Goal: Task Accomplishment & Management: Manage account settings

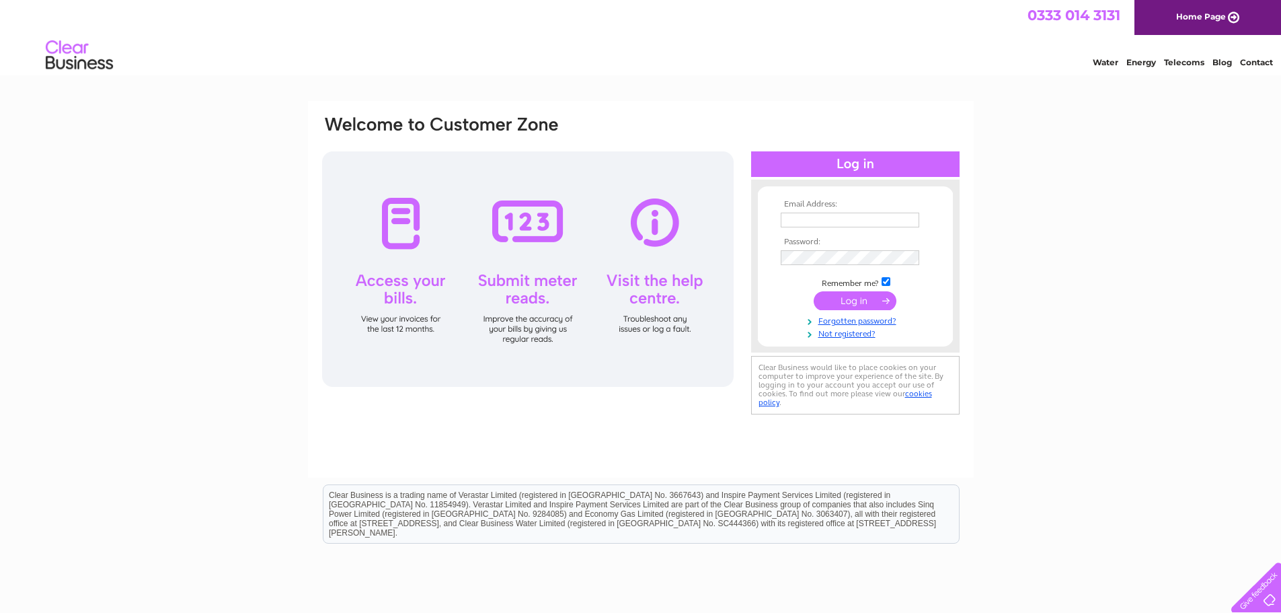
type input "[EMAIL_ADDRESS][DOMAIN_NAME]"
click at [859, 298] on input "submit" at bounding box center [855, 300] width 83 height 19
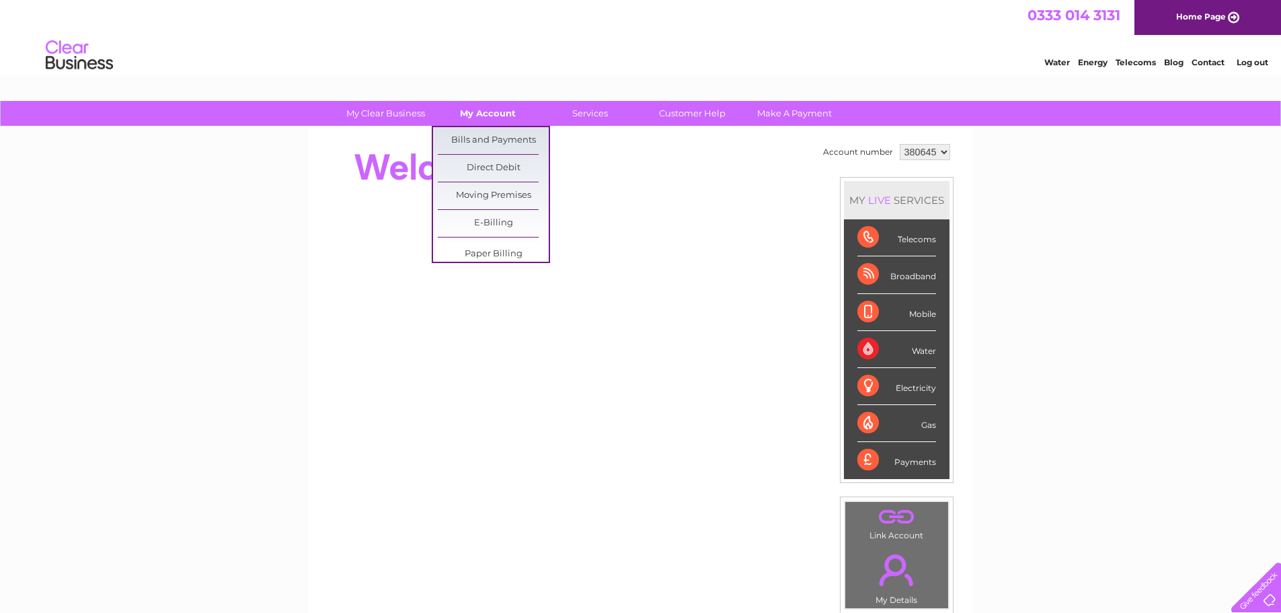
click at [481, 118] on link "My Account" at bounding box center [487, 113] width 111 height 25
click at [484, 134] on link "Bills and Payments" at bounding box center [493, 140] width 111 height 27
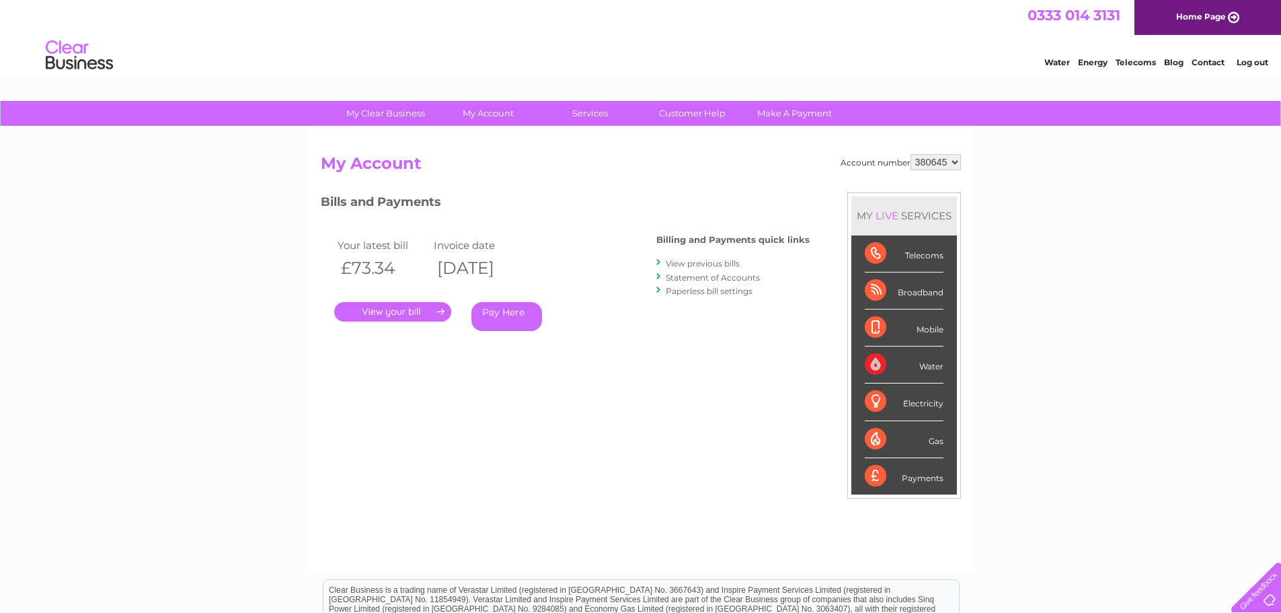
click at [415, 311] on link "." at bounding box center [392, 312] width 117 height 20
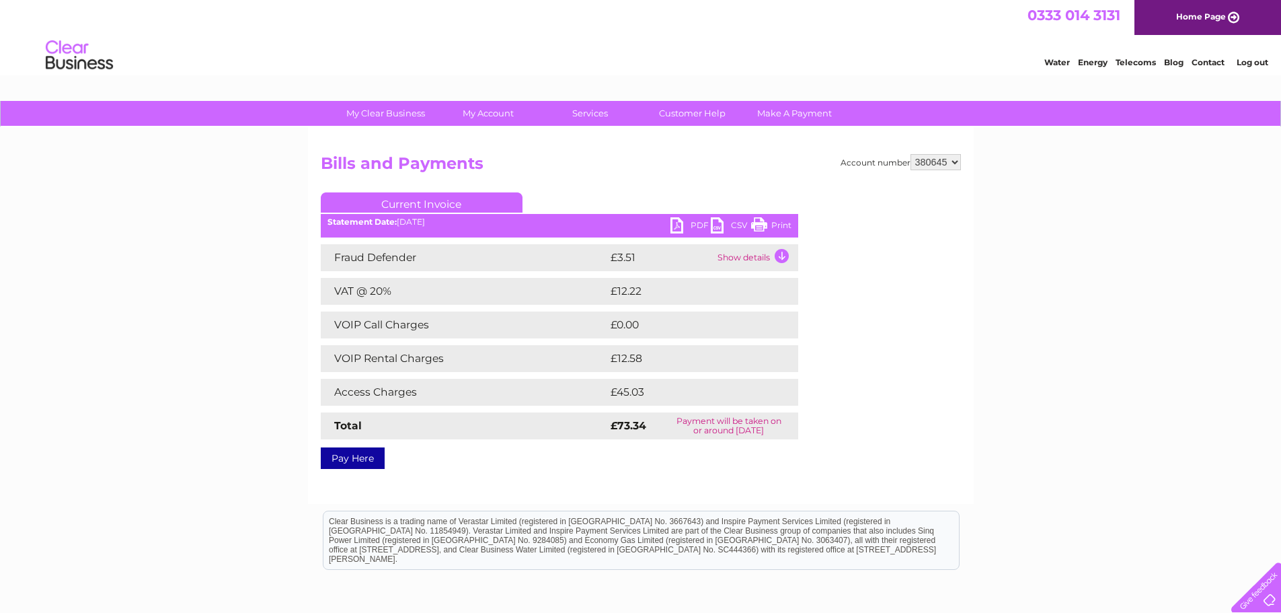
click at [767, 224] on link "Print" at bounding box center [771, 227] width 40 height 20
